Goal: Task Accomplishment & Management: Complete application form

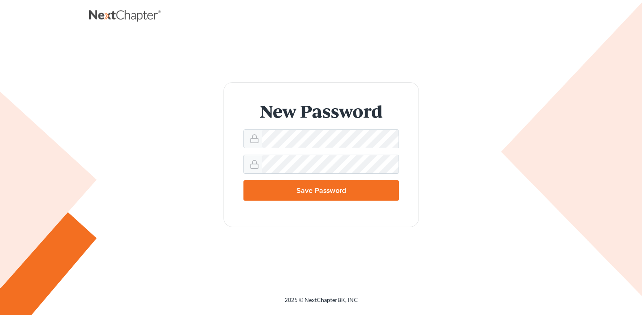
click at [362, 152] on form "New Password Save Password" at bounding box center [321, 154] width 195 height 145
click at [344, 129] on div at bounding box center [321, 138] width 156 height 19
click at [375, 192] on input "Save Password" at bounding box center [321, 190] width 156 height 20
type input "Thinking..."
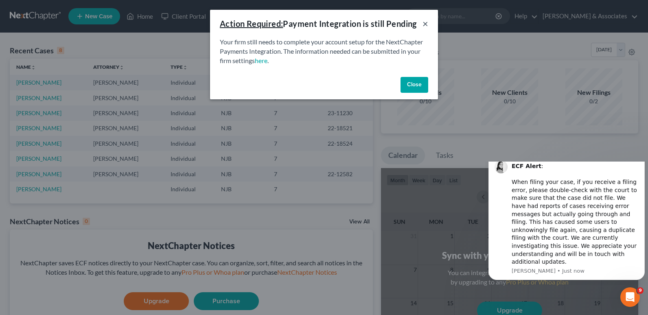
click at [425, 23] on button "×" at bounding box center [426, 24] width 6 height 10
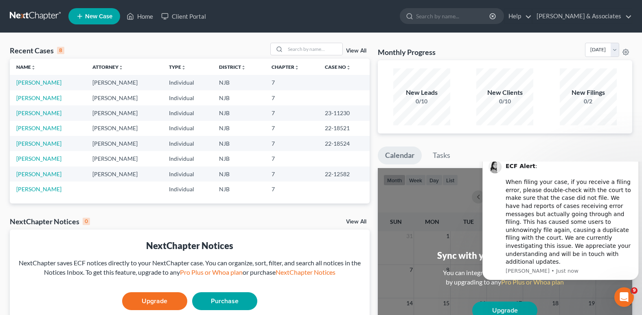
click at [637, 157] on icon "Dismiss notification" at bounding box center [636, 155] width 3 height 3
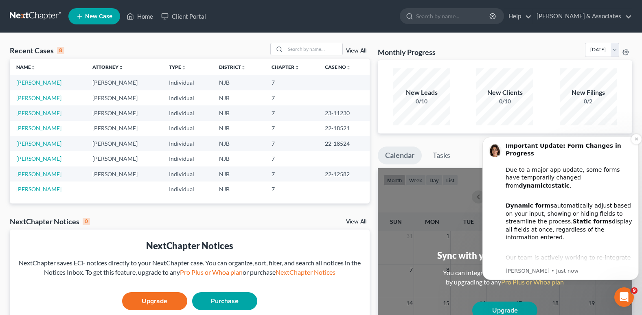
drag, startPoint x: 612, startPoint y: 210, endPoint x: 612, endPoint y: 194, distance: 16.7
click at [612, 194] on div "Dynamic forms automatically adjust based on your input, showing or hiding field…" at bounding box center [569, 218] width 127 height 48
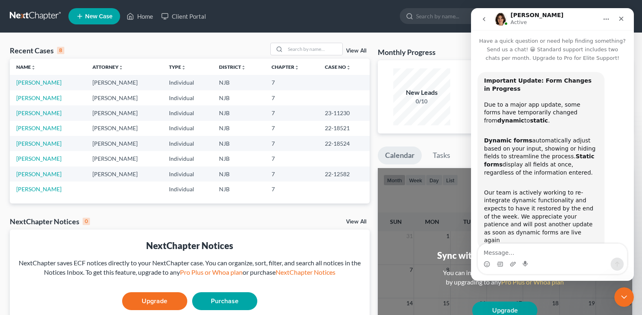
scroll to position [7, 0]
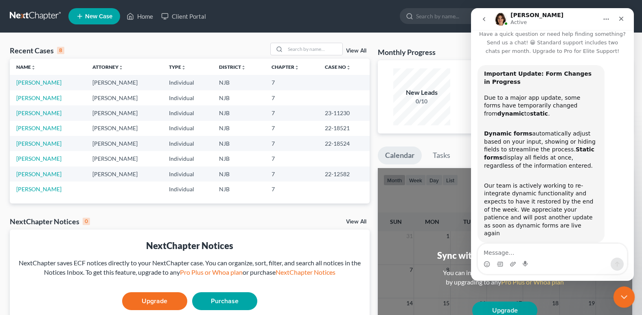
click at [619, 295] on icon "Close Intercom Messenger" at bounding box center [623, 296] width 10 height 10
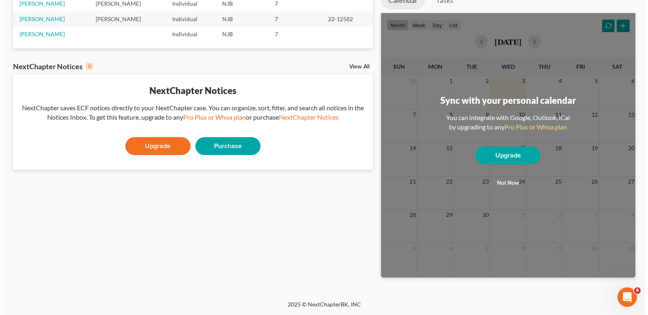
scroll to position [0, 0]
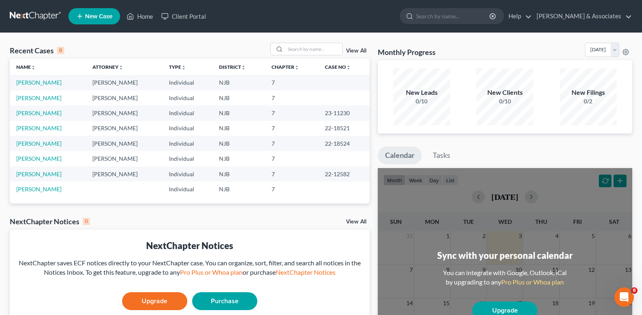
click at [103, 24] on link "New Case" at bounding box center [94, 16] width 52 height 16
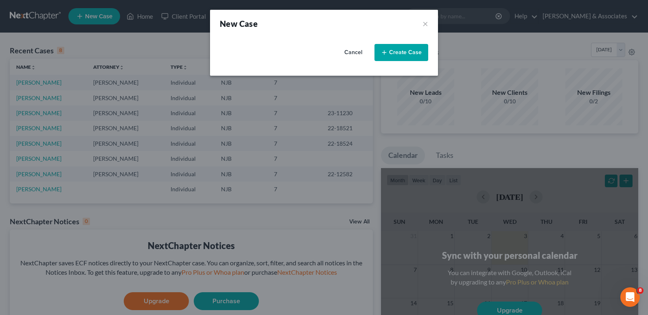
select select "51"
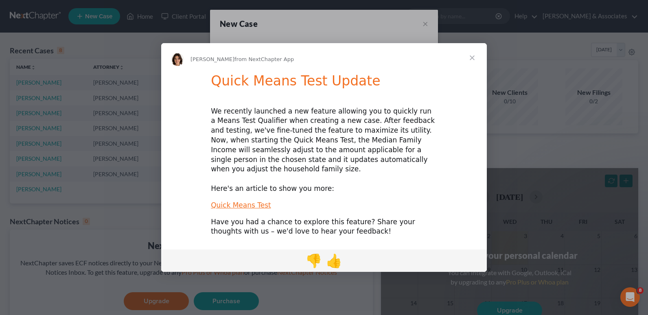
click at [470, 64] on span "Close" at bounding box center [472, 57] width 29 height 29
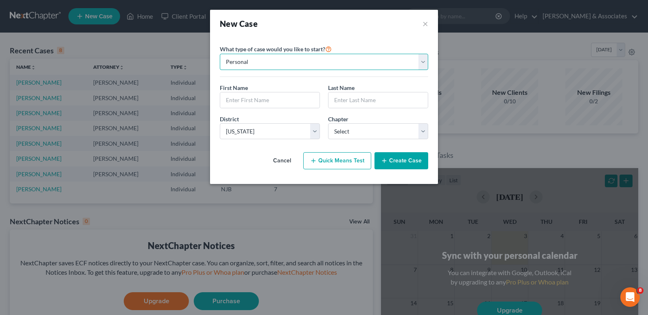
click at [305, 69] on select "Personal Business" at bounding box center [324, 62] width 208 height 16
click at [288, 90] on div "First Name *" at bounding box center [270, 95] width 108 height 25
click at [287, 95] on input "text" at bounding box center [269, 99] width 99 height 15
type input "[PERSON_NAME]"
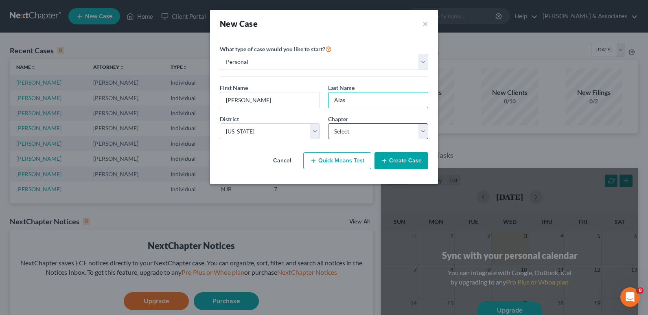
type input "Alas"
click at [351, 134] on select "Select 7 11 12 13" at bounding box center [378, 131] width 100 height 16
select select "0"
click at [328, 123] on select "Select 7 11 12 13" at bounding box center [378, 131] width 100 height 16
click at [392, 156] on button "Create Case" at bounding box center [402, 160] width 54 height 17
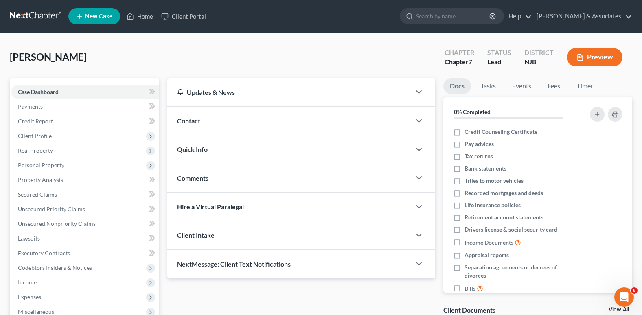
click at [337, 127] on div "Contact" at bounding box center [288, 121] width 243 height 28
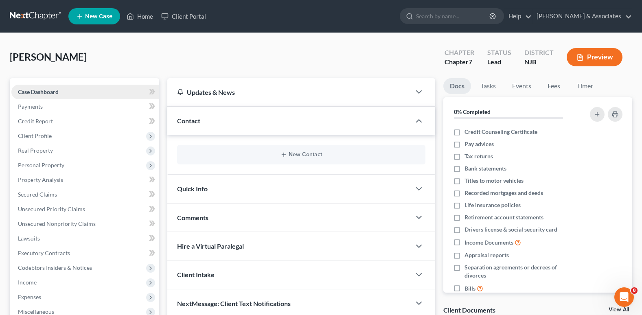
click at [145, 92] on link "Case Dashboard" at bounding box center [85, 92] width 148 height 15
click at [59, 130] on span "Client Profile" at bounding box center [85, 136] width 148 height 15
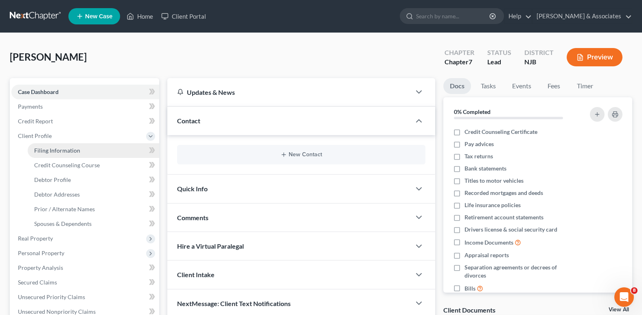
click at [65, 151] on span "Filing Information" at bounding box center [57, 150] width 46 height 7
select select "1"
select select "0"
select select "51"
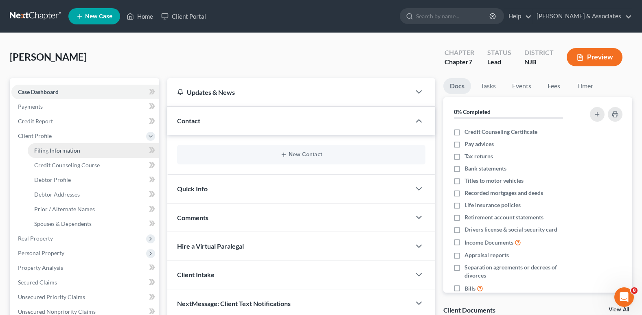
select select "33"
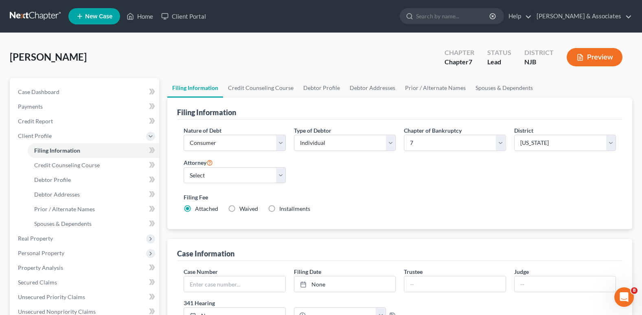
click at [376, 186] on div "Nature of Debt Select Business Consumer Other Nature of Business Select Clearin…" at bounding box center [400, 173] width 441 height 94
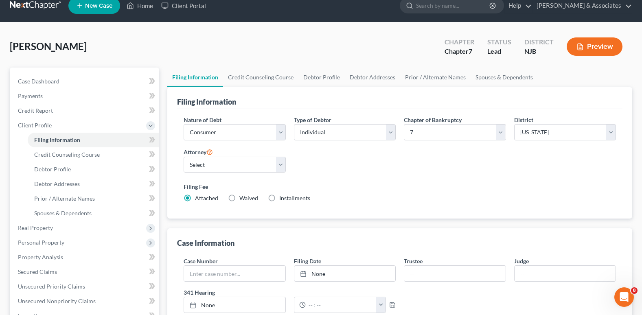
scroll to position [10, 0]
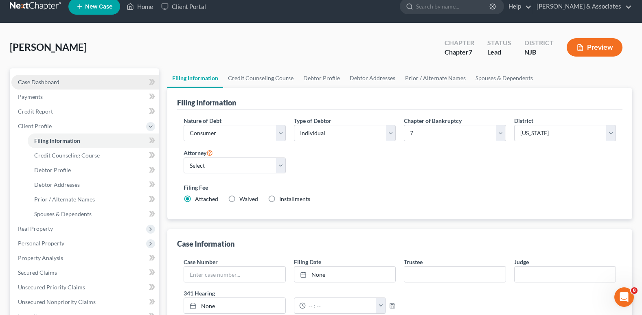
click at [57, 85] on link "Case Dashboard" at bounding box center [85, 82] width 148 height 15
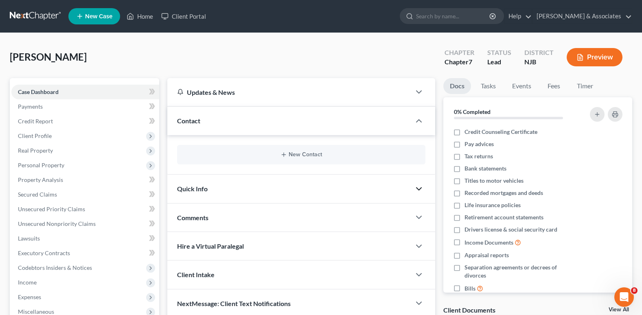
click at [418, 191] on icon "button" at bounding box center [419, 189] width 10 height 10
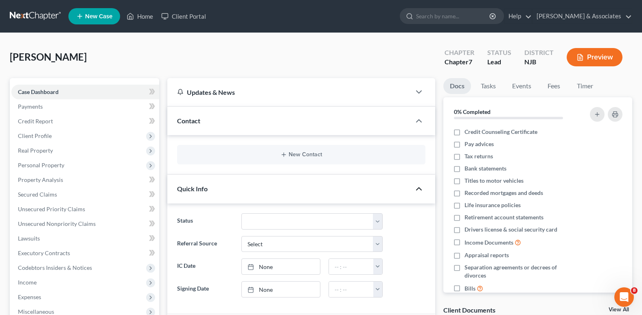
click at [294, 7] on ul "New Case Home Client Portal - No Result - See all results Or Press Enter... Hel…" at bounding box center [350, 16] width 564 height 21
click at [410, 193] on div "Quick Info" at bounding box center [288, 189] width 243 height 28
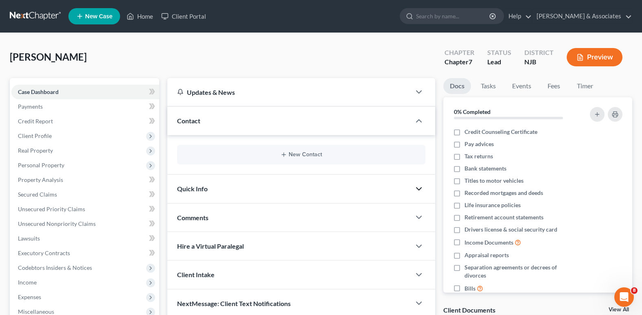
click at [410, 193] on div "Quick Info" at bounding box center [288, 189] width 243 height 28
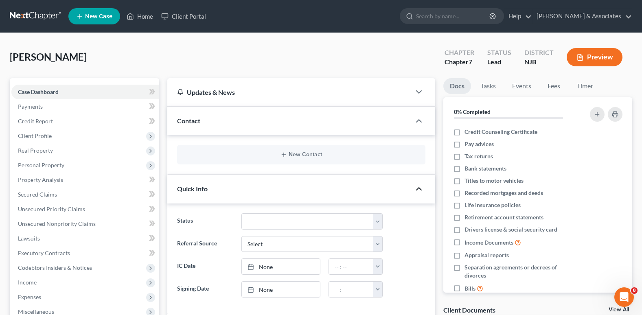
click at [312, 93] on div "Updates & News" at bounding box center [289, 92] width 224 height 9
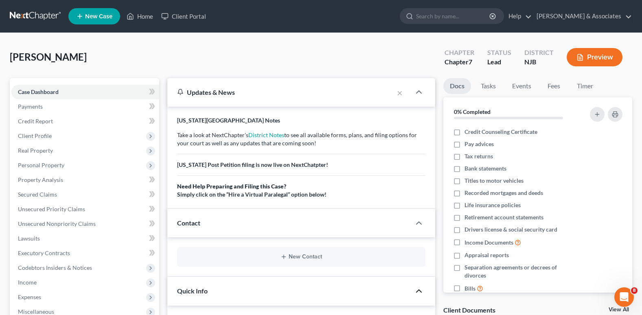
click at [312, 93] on div "Updates & News" at bounding box center [280, 92] width 207 height 9
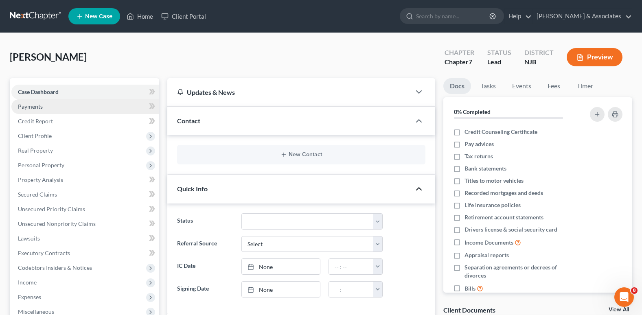
click at [64, 108] on link "Payments" at bounding box center [85, 106] width 148 height 15
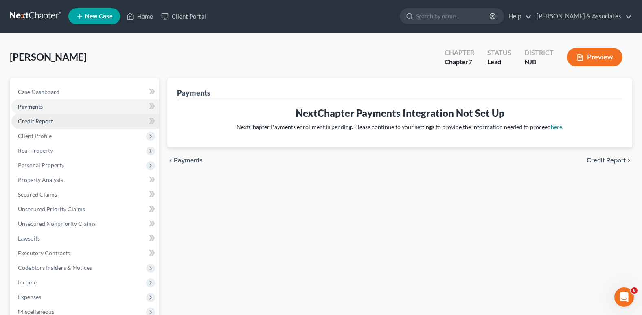
click at [65, 125] on link "Credit Report" at bounding box center [85, 121] width 148 height 15
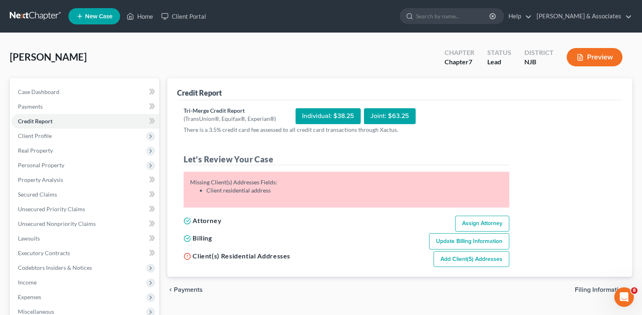
click at [239, 185] on div "Missing Client(s) Addresses Fields: Client residential address" at bounding box center [346, 186] width 313 height 16
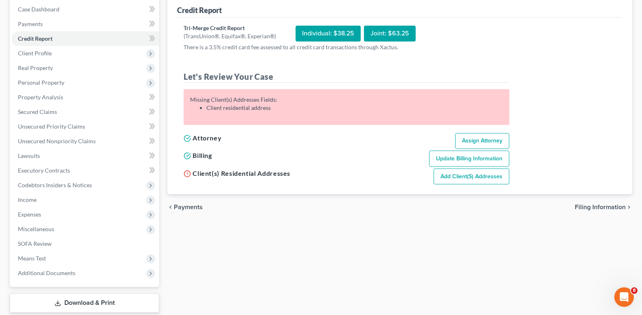
scroll to position [81, 0]
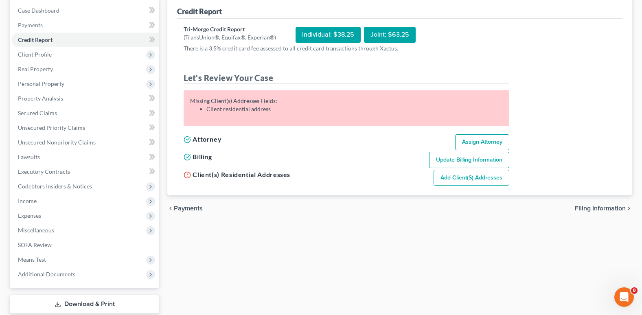
click at [460, 178] on link "Add Client(s) Addresses" at bounding box center [472, 178] width 76 height 16
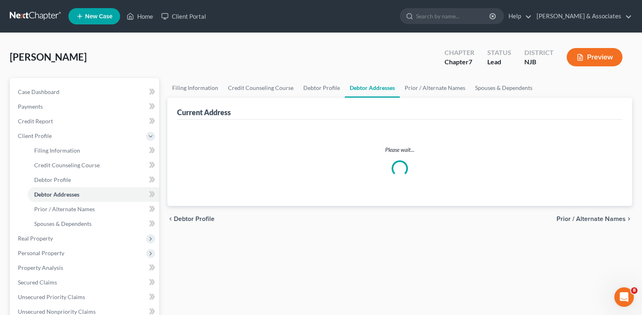
select select "0"
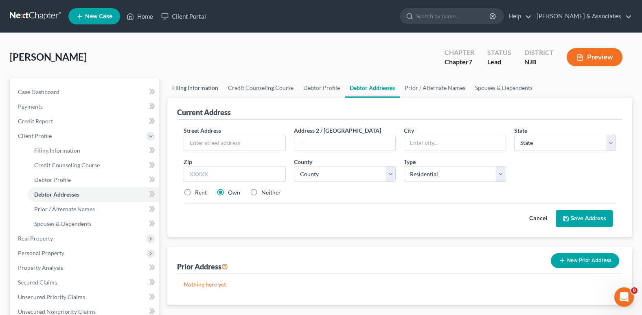
click at [199, 94] on link "Filing Information" at bounding box center [195, 88] width 56 height 20
select select "1"
select select "0"
select select "51"
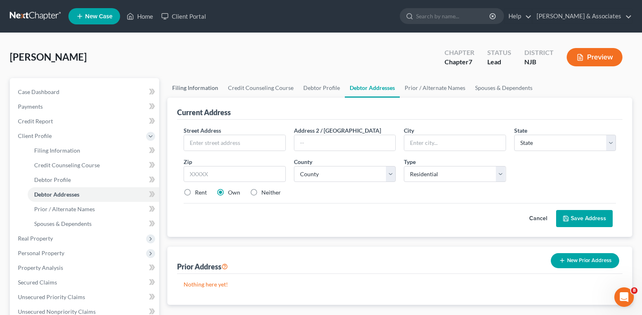
select select "0"
select select "33"
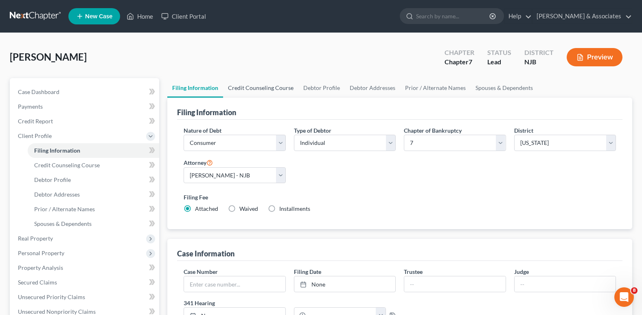
click at [238, 89] on link "Credit Counseling Course" at bounding box center [260, 88] width 75 height 20
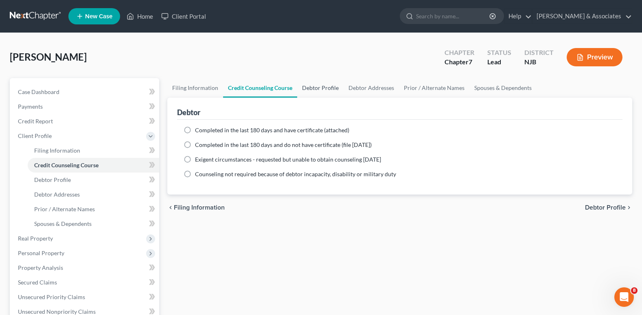
click at [326, 88] on link "Debtor Profile" at bounding box center [320, 88] width 46 height 20
select select "0"
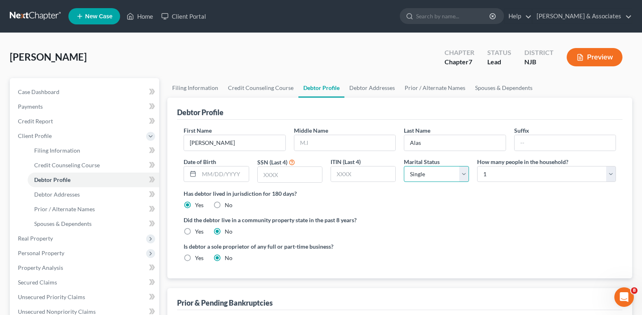
click at [450, 180] on select "Select Single Married Separated Divorced Widowed" at bounding box center [436, 174] width 65 height 16
select select "1"
click at [404, 166] on select "Select Single Married Separated Divorced Widowed" at bounding box center [436, 174] width 65 height 16
click at [290, 178] on input "text" at bounding box center [290, 174] width 64 height 15
click at [297, 180] on input "text" at bounding box center [290, 174] width 64 height 15
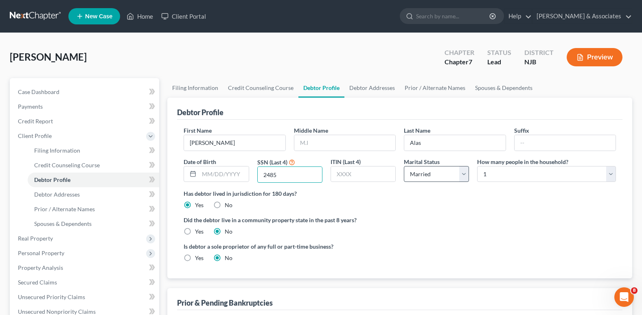
type input "2485"
click at [423, 171] on select "Select Single Married Separated Divorced Widowed" at bounding box center [436, 174] width 65 height 16
click at [512, 205] on div "Has debtor lived in jurisdiction for 180 days? Yes No Debtor must reside in jur…" at bounding box center [400, 199] width 432 height 20
click at [508, 173] on select "Select 1 2 3 4 5 6 7 8 9 10 11 12 13 14 15 16 17 18 19 20" at bounding box center [546, 174] width 139 height 16
select select "3"
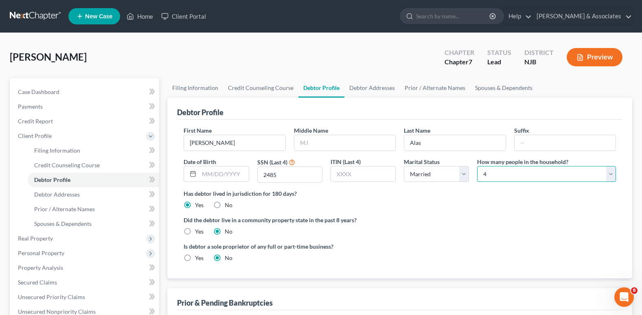
click at [477, 166] on select "Select 1 2 3 4 5 6 7 8 9 10 11 12 13 14 15 16 17 18 19 20" at bounding box center [546, 174] width 139 height 16
click at [437, 195] on label "Has debtor lived in jurisdiction for 180 days?" at bounding box center [400, 193] width 432 height 9
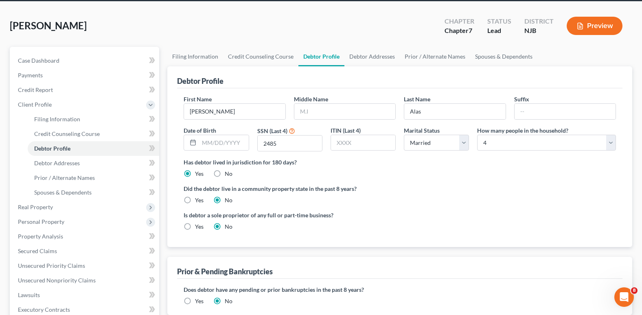
scroll to position [33, 0]
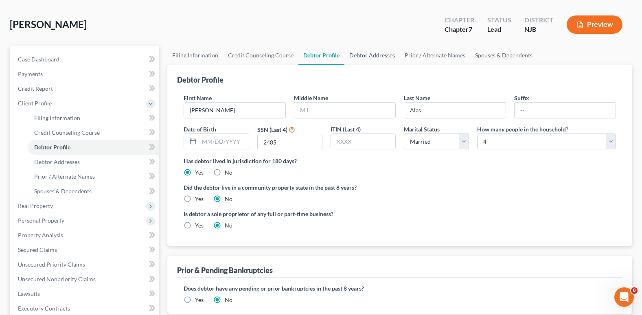
click at [382, 53] on link "Debtor Addresses" at bounding box center [371, 56] width 55 height 20
select select "0"
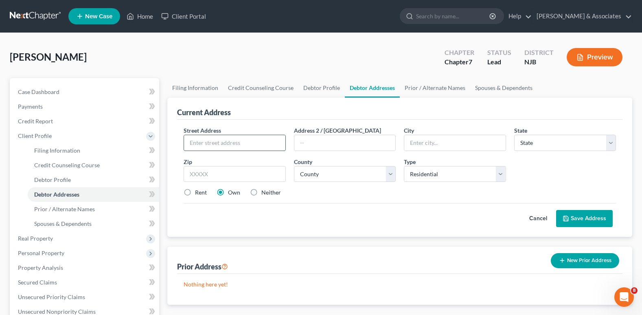
click at [273, 145] on input "text" at bounding box center [234, 142] width 101 height 15
type input "[STREET_ADDRESS]"
type input "[PERSON_NAME]"
select select "33"
type input "07011"
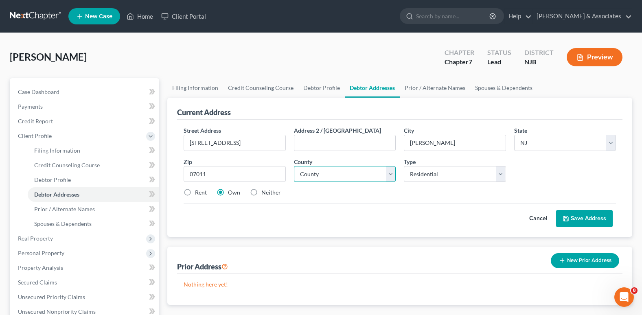
click at [384, 173] on select "County [GEOGRAPHIC_DATA] [GEOGRAPHIC_DATA] [GEOGRAPHIC_DATA] [GEOGRAPHIC_DATA] …" at bounding box center [345, 174] width 102 height 16
select select "15"
click at [294, 166] on select "County [GEOGRAPHIC_DATA] [GEOGRAPHIC_DATA] [GEOGRAPHIC_DATA] [GEOGRAPHIC_DATA] …" at bounding box center [345, 174] width 102 height 16
click at [195, 195] on label "Rent" at bounding box center [201, 193] width 12 height 8
click at [198, 194] on input "Rent" at bounding box center [200, 191] width 5 height 5
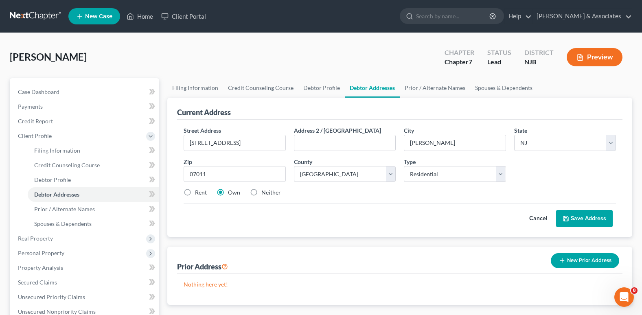
radio input "true"
click at [571, 217] on button "Save Address" at bounding box center [584, 218] width 57 height 17
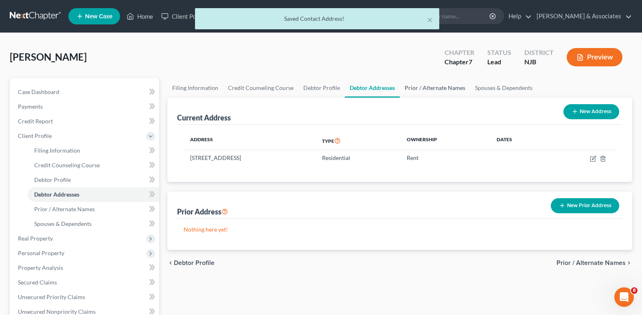
click at [429, 92] on link "Prior / Alternate Names" at bounding box center [435, 88] width 70 height 20
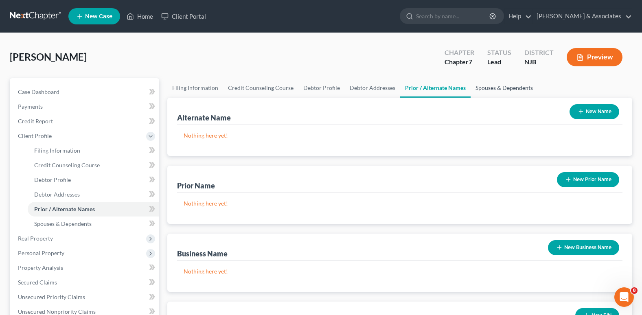
click at [478, 83] on link "Spouses & Dependents" at bounding box center [504, 88] width 67 height 20
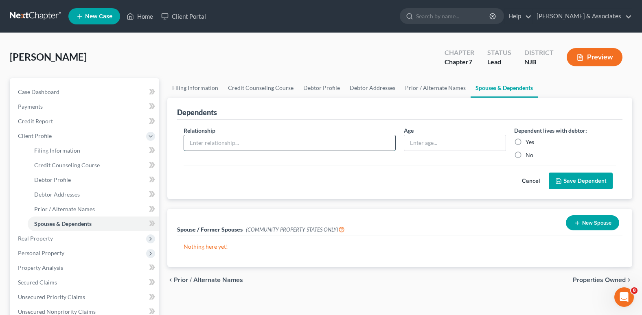
click at [329, 142] on input "text" at bounding box center [289, 142] width 211 height 15
type input "z"
type input "F"
type input "Daughter"
type input "6"
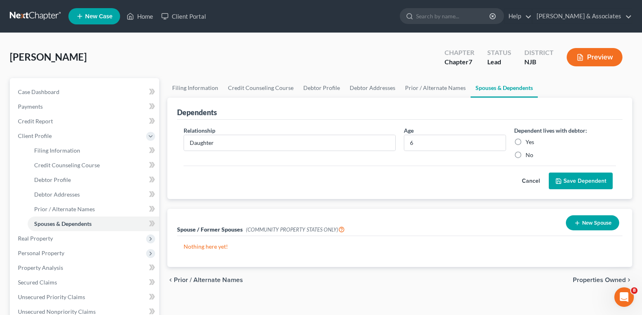
click at [526, 142] on label "Yes" at bounding box center [530, 142] width 9 height 8
click at [529, 142] on input "Yes" at bounding box center [531, 140] width 5 height 5
radio input "true"
click at [559, 174] on button "Save Dependent" at bounding box center [581, 181] width 64 height 17
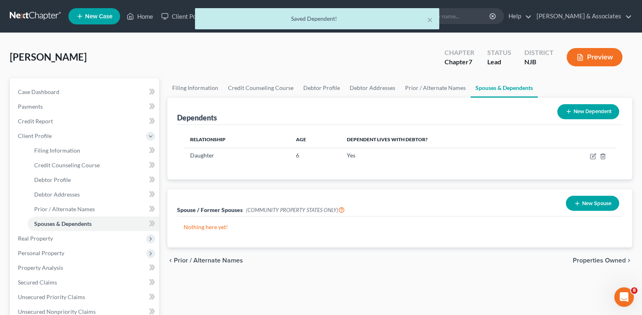
click at [569, 106] on button "New Dependent" at bounding box center [588, 111] width 62 height 15
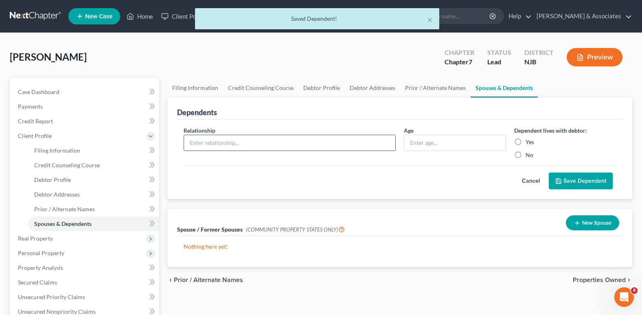
click at [271, 143] on input "text" at bounding box center [289, 142] width 211 height 15
type input "d"
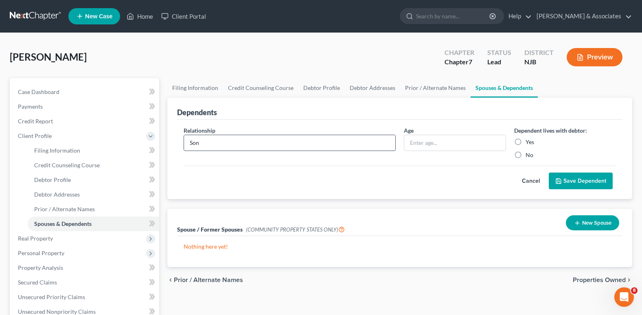
type input "Son"
type input "2"
click at [526, 141] on label "Yes" at bounding box center [530, 142] width 9 height 8
click at [529, 141] on input "Yes" at bounding box center [531, 140] width 5 height 5
radio input "true"
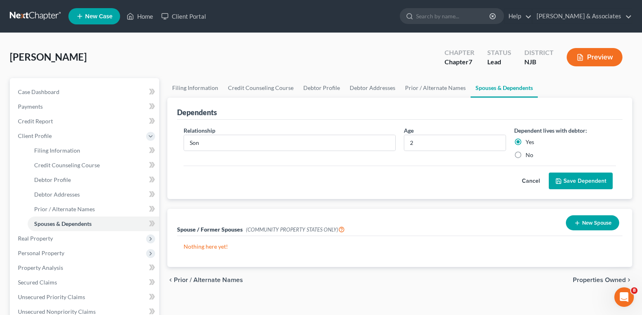
click at [553, 175] on button "Save Dependent" at bounding box center [581, 181] width 64 height 17
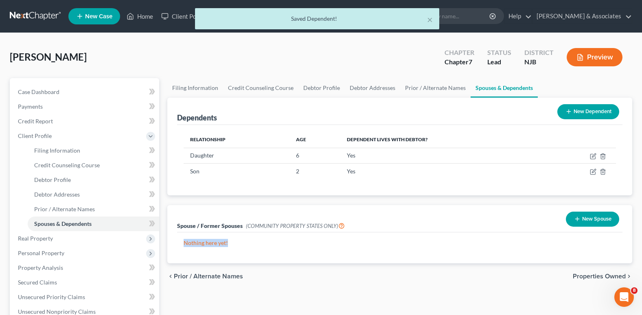
drag, startPoint x: 518, startPoint y: 238, endPoint x: 592, endPoint y: 207, distance: 79.6
click at [592, 207] on div "Spouse / Former Spouses (COMMUNITY PROPERTY STATES ONLY) New Spouse Nothing her…" at bounding box center [399, 234] width 465 height 58
drag, startPoint x: 592, startPoint y: 207, endPoint x: 589, endPoint y: 216, distance: 8.9
click at [589, 216] on button "New Spouse" at bounding box center [592, 219] width 53 height 15
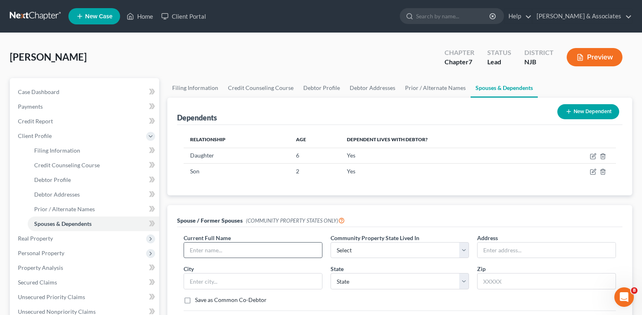
drag, startPoint x: 324, startPoint y: 250, endPoint x: 303, endPoint y: 248, distance: 21.2
click at [303, 248] on div "Current Full Name *" at bounding box center [253, 246] width 147 height 25
click at [303, 248] on input "text" at bounding box center [253, 250] width 138 height 15
click at [303, 248] on input "Alexandria J" at bounding box center [253, 250] width 138 height 15
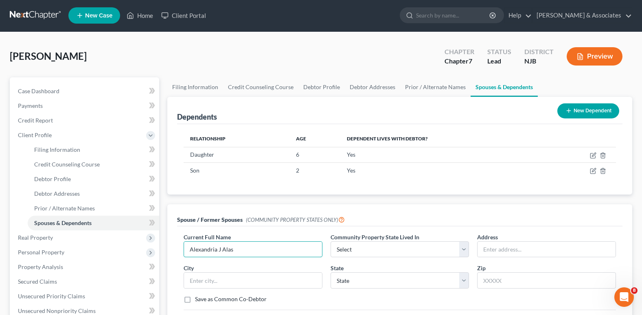
scroll to position [69, 0]
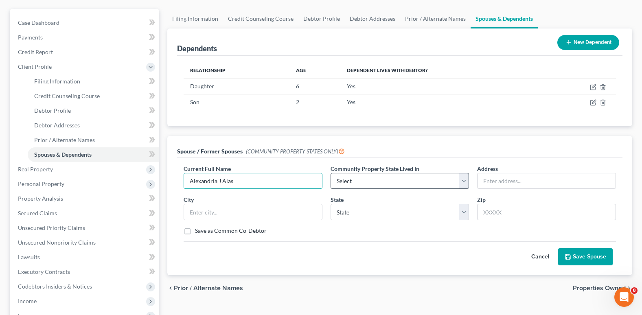
type input "Alexandria J Alas"
click at [439, 182] on select "Select AZ CA GU ID LA NV NM PR [GEOGRAPHIC_DATA] [GEOGRAPHIC_DATA] [GEOGRAPHIC_…" at bounding box center [400, 181] width 139 height 16
click at [481, 176] on input "text" at bounding box center [547, 180] width 138 height 15
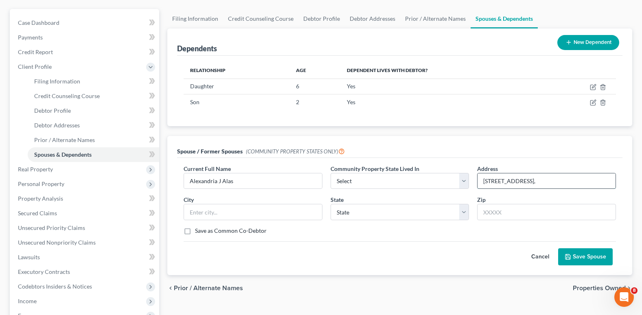
click at [567, 185] on input "[STREET_ADDRESS]," at bounding box center [547, 180] width 138 height 15
type input "[STREET_ADDRESS]"
type input "[PERSON_NAME]"
select select "33"
type input "07011"
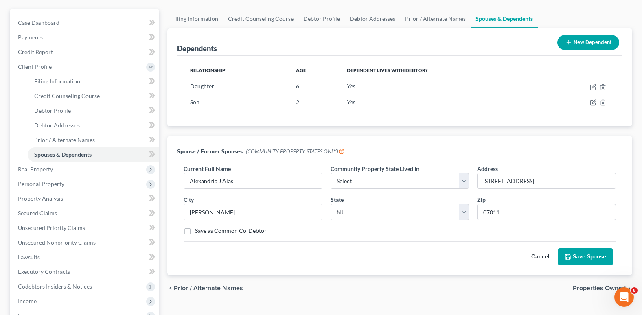
click at [195, 231] on label "Save as Common Co-Debtor" at bounding box center [231, 231] width 72 height 8
click at [198, 231] on input "Save as Common Co-Debtor" at bounding box center [200, 229] width 5 height 5
checkbox input "true"
click at [585, 258] on button "Save Spouse" at bounding box center [585, 256] width 55 height 17
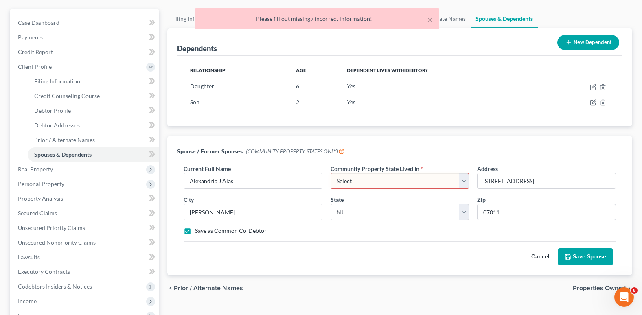
click at [445, 176] on select "Select AZ CA GU ID LA NV NM PR [GEOGRAPHIC_DATA] [GEOGRAPHIC_DATA] [GEOGRAPHIC_…" at bounding box center [400, 181] width 139 height 16
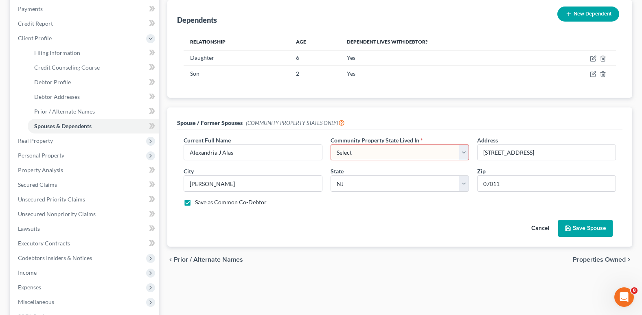
scroll to position [99, 0]
click at [414, 156] on select "Select AZ CA GU ID LA NV NM PR [GEOGRAPHIC_DATA] [GEOGRAPHIC_DATA] [GEOGRAPHIC_…" at bounding box center [400, 152] width 139 height 16
click at [415, 155] on select "Select AZ CA GU ID LA NV NM PR [GEOGRAPHIC_DATA] [GEOGRAPHIC_DATA] [GEOGRAPHIC_…" at bounding box center [400, 152] width 139 height 16
click at [445, 120] on div "Spouse / Former Spouses (COMMUNITY PROPERTY STATES ONLY)" at bounding box center [399, 118] width 445 height 22
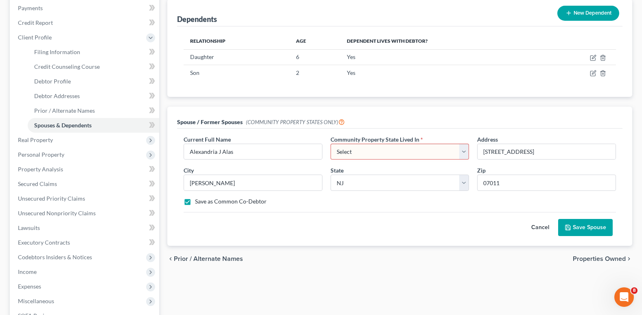
click at [452, 129] on div "Current Full Name * [PERSON_NAME] Community Property State Lived In * Select AZ…" at bounding box center [399, 187] width 445 height 117
click at [582, 226] on button "Save Spouse" at bounding box center [585, 227] width 55 height 17
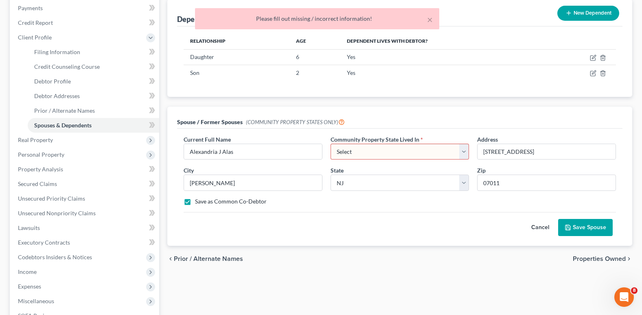
click at [469, 149] on select "Select AZ CA GU ID LA NV NM PR [GEOGRAPHIC_DATA] [GEOGRAPHIC_DATA] [GEOGRAPHIC_…" at bounding box center [400, 152] width 139 height 16
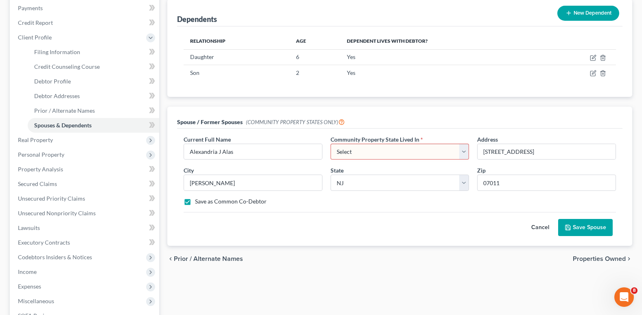
click at [302, 240] on div "Current Full Name * [PERSON_NAME] Community Property State Lived In * Select AZ…" at bounding box center [399, 187] width 445 height 117
click at [530, 224] on button "Cancel" at bounding box center [540, 227] width 36 height 16
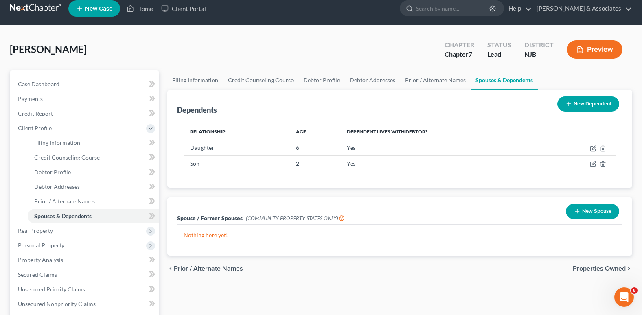
scroll to position [0, 0]
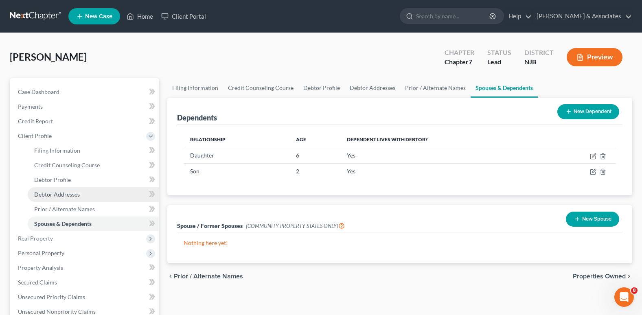
click at [88, 195] on link "Debtor Addresses" at bounding box center [94, 194] width 132 height 15
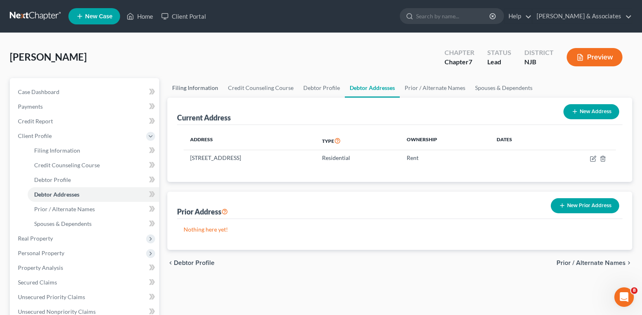
click at [209, 90] on link "Filing Information" at bounding box center [195, 88] width 56 height 20
select select "1"
select select "0"
select select "51"
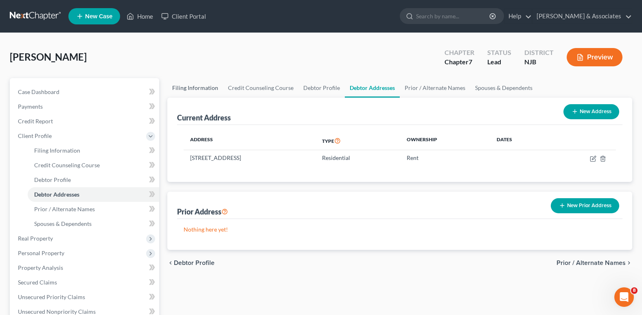
select select "0"
select select "33"
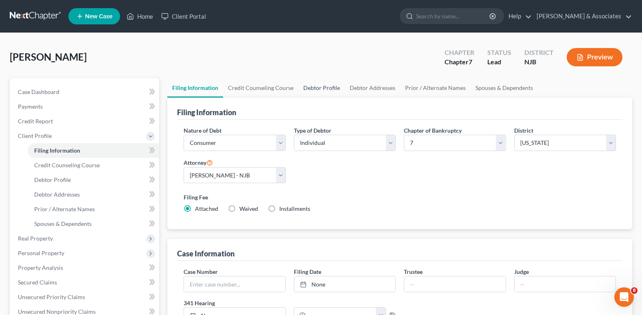
click at [339, 87] on link "Debtor Profile" at bounding box center [321, 88] width 46 height 20
select select "1"
select select "3"
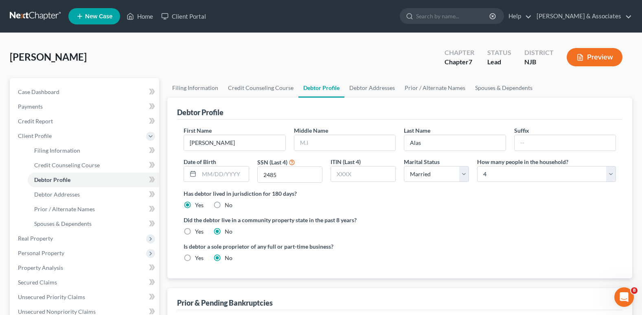
click at [404, 220] on label "Did the debtor live in a community property state in the past 8 years?" at bounding box center [400, 220] width 432 height 9
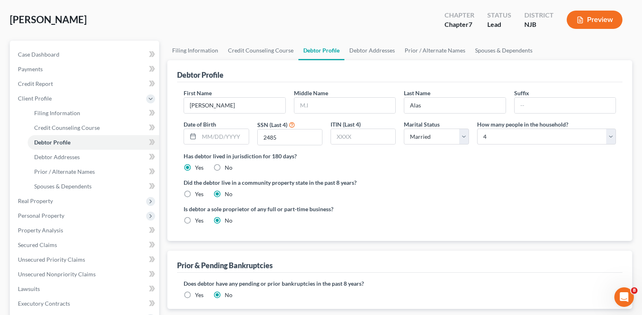
scroll to position [16, 0]
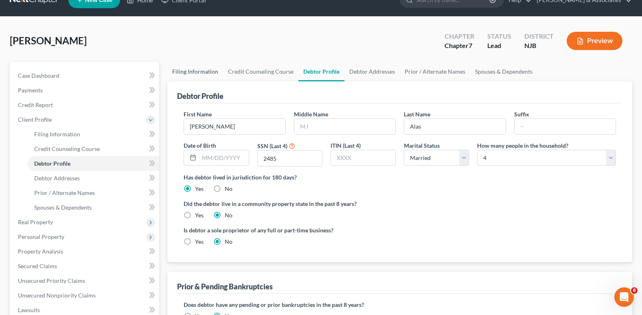
click at [212, 72] on link "Filing Information" at bounding box center [195, 72] width 56 height 20
select select "1"
select select "0"
select select "51"
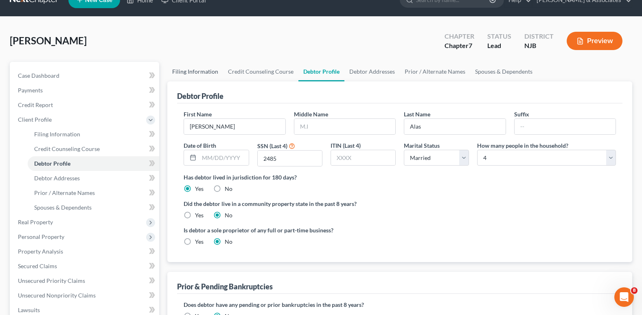
select select "0"
select select "33"
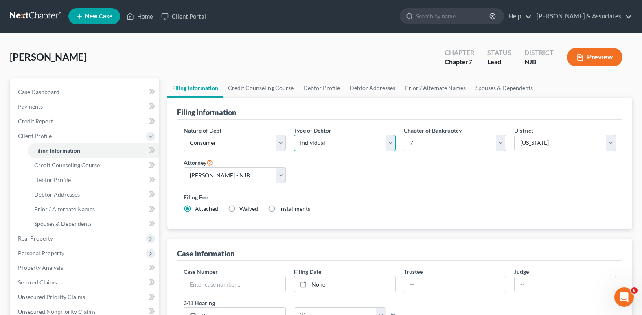
drag, startPoint x: 375, startPoint y: 145, endPoint x: 336, endPoint y: 172, distance: 47.0
click at [336, 172] on div "Nature of Debt Select Business Consumer Other Nature of Business Select Clearin…" at bounding box center [400, 173] width 441 height 94
select select "1"
click at [294, 135] on select "Select Individual Joint" at bounding box center [345, 143] width 102 height 16
click at [239, 92] on link "Credit Counseling Course" at bounding box center [260, 88] width 75 height 20
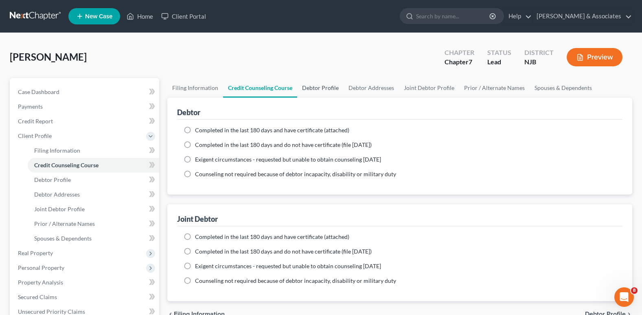
click at [334, 95] on link "Debtor Profile" at bounding box center [320, 88] width 46 height 20
select select "1"
select select "3"
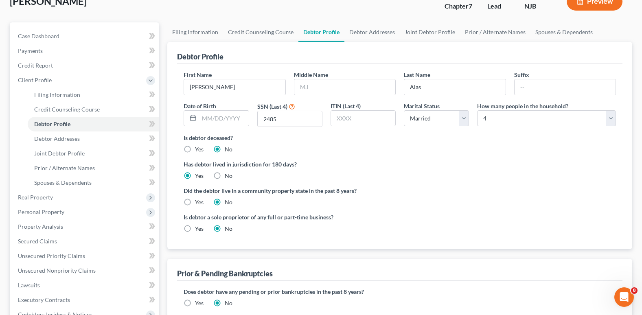
scroll to position [26, 0]
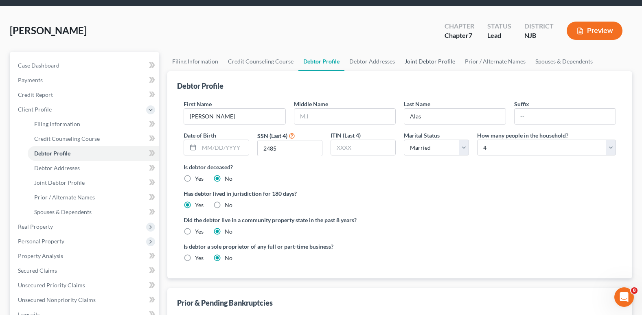
click at [403, 59] on link "Joint Debtor Profile" at bounding box center [430, 62] width 60 height 20
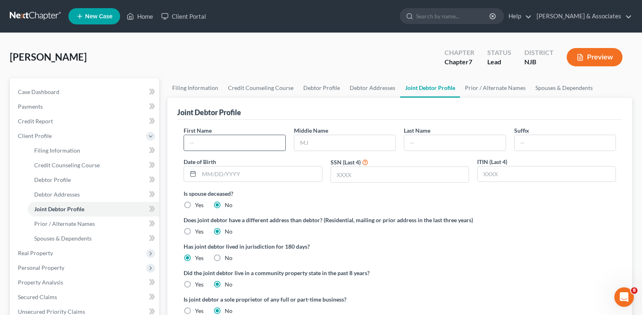
click at [246, 147] on input "text" at bounding box center [234, 142] width 101 height 15
type input "[GEOGRAPHIC_DATA]"
type input "J"
type input "Alas"
type input "2051"
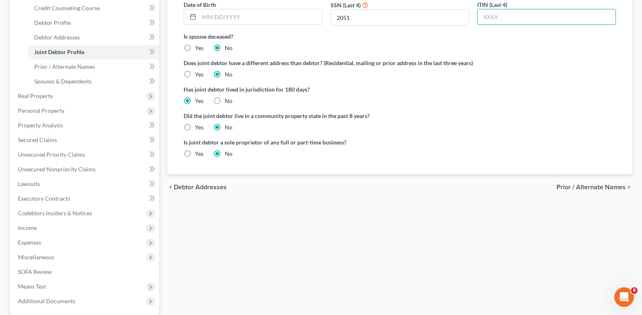
scroll to position [158, 0]
click at [618, 186] on span "Prior / Alternate Names" at bounding box center [591, 186] width 69 height 7
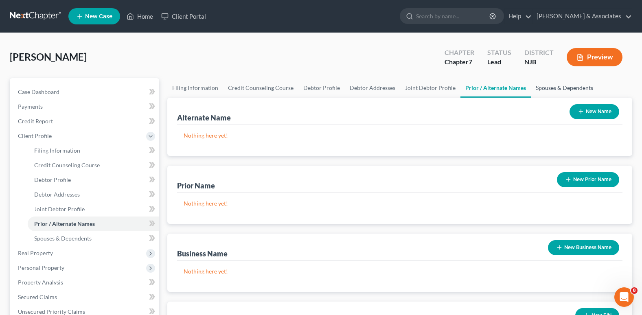
click at [552, 91] on link "Spouses & Dependents" at bounding box center [564, 88] width 67 height 20
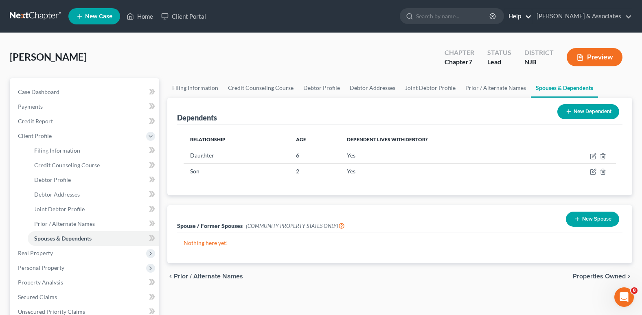
click at [532, 19] on link "Help" at bounding box center [517, 16] width 27 height 15
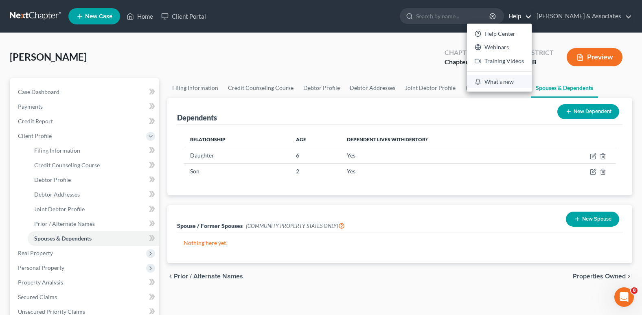
click at [517, 86] on link "What's new" at bounding box center [499, 82] width 65 height 14
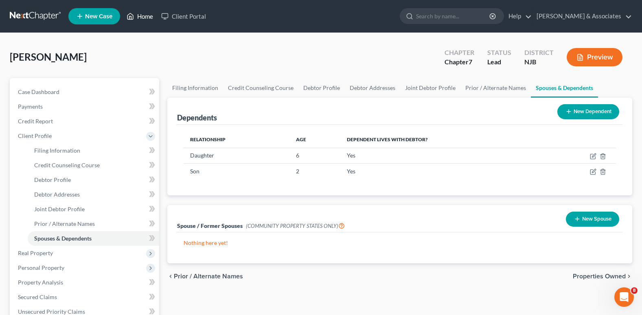
click at [129, 14] on icon at bounding box center [130, 16] width 7 height 10
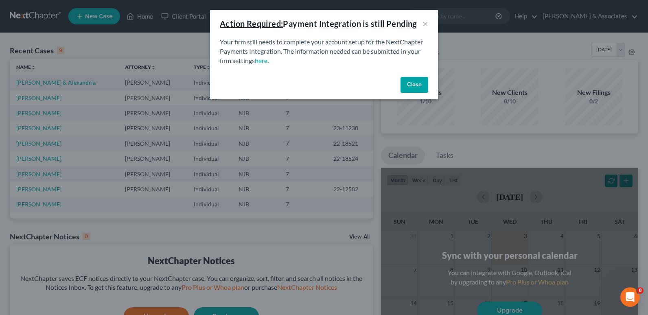
click at [417, 87] on button "Close" at bounding box center [415, 85] width 28 height 16
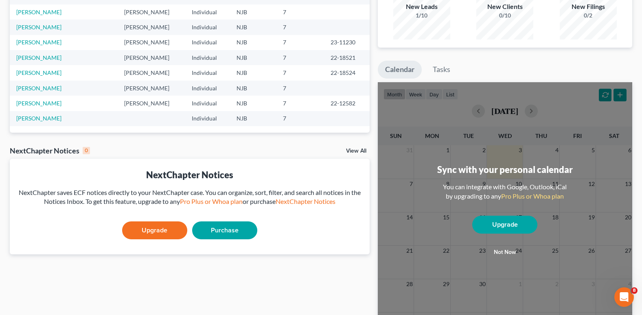
scroll to position [155, 0]
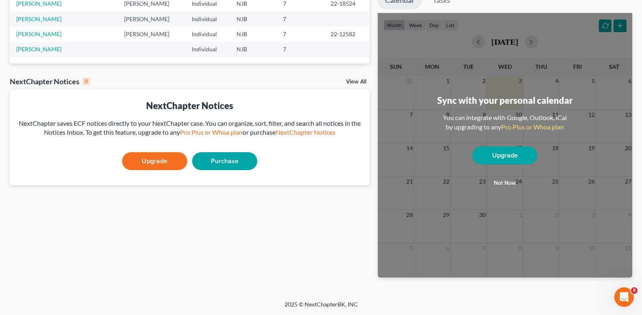
click at [357, 83] on link "View All" at bounding box center [356, 82] width 20 height 6
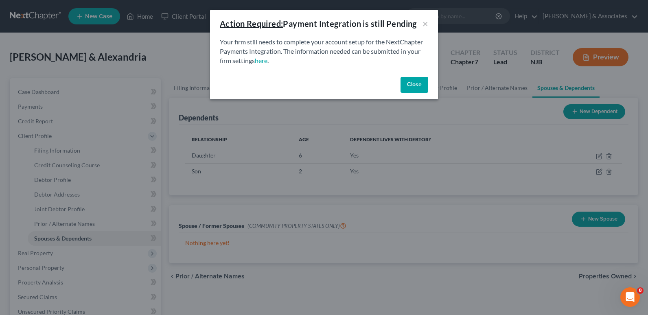
click at [409, 87] on button "Close" at bounding box center [415, 85] width 28 height 16
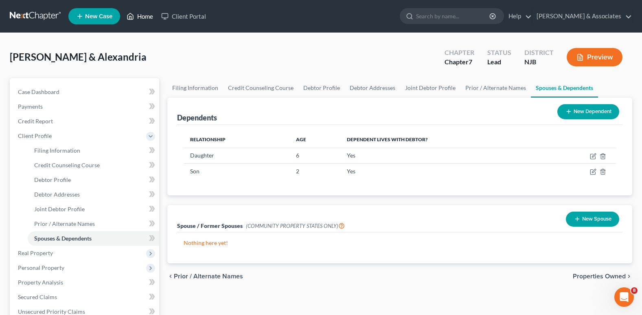
click at [140, 20] on link "Home" at bounding box center [140, 16] width 35 height 15
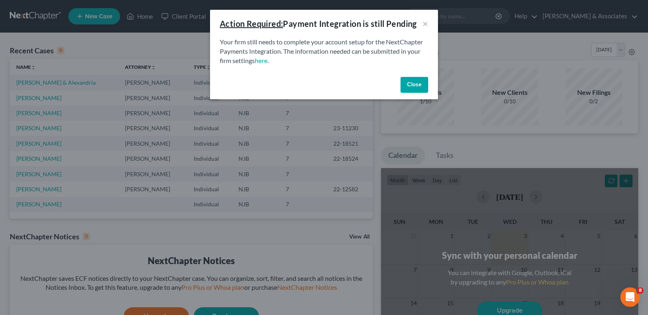
click at [412, 87] on button "Close" at bounding box center [415, 85] width 28 height 16
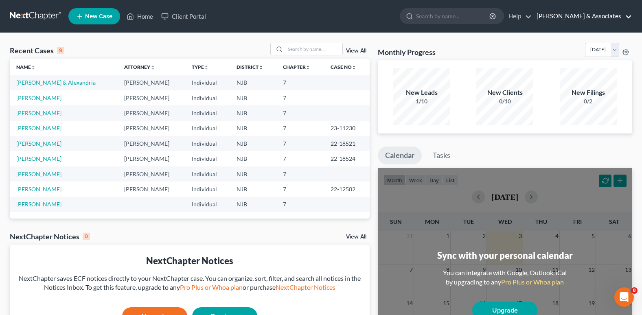
click at [594, 15] on link "[PERSON_NAME] & Associates" at bounding box center [582, 16] width 99 height 15
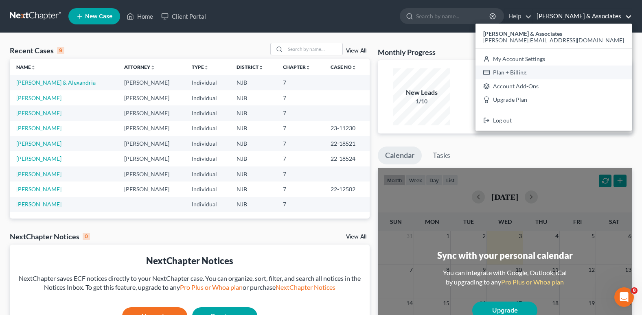
click at [579, 70] on link "Plan + Billing" at bounding box center [554, 73] width 156 height 14
